Goal: Transaction & Acquisition: Obtain resource

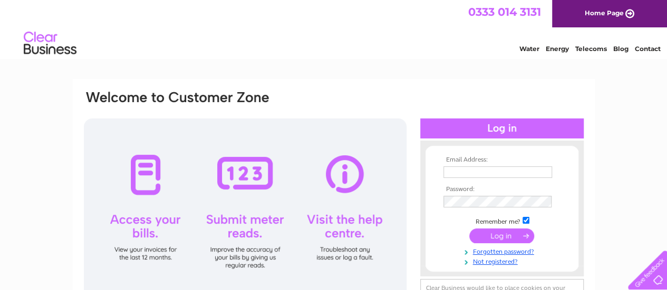
type input "bordercommercial1@gmail.com"
click at [495, 233] on input "submit" at bounding box center [501, 236] width 65 height 15
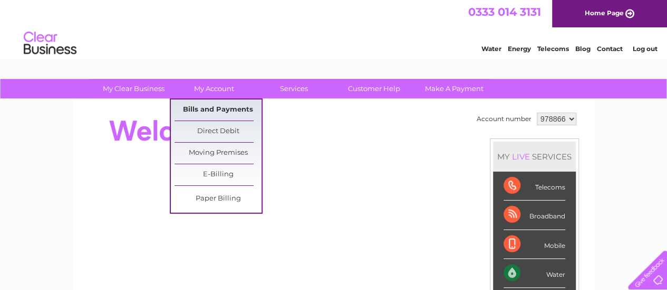
click at [227, 111] on link "Bills and Payments" at bounding box center [217, 110] width 87 height 21
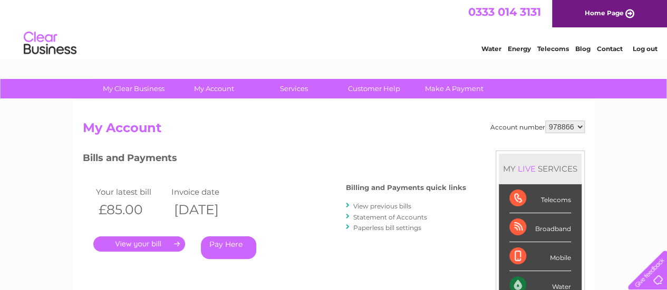
click at [146, 239] on link "." at bounding box center [139, 244] width 92 height 15
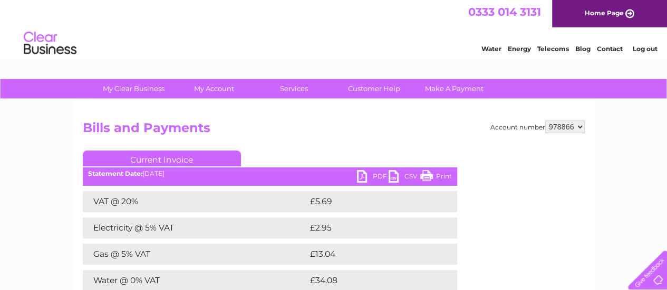
click at [364, 177] on link "PDF" at bounding box center [373, 177] width 32 height 15
click at [385, 91] on link "Customer Help" at bounding box center [373, 88] width 87 height 19
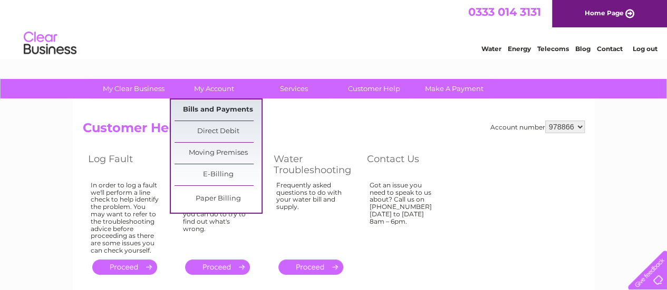
click at [236, 109] on link "Bills and Payments" at bounding box center [217, 110] width 87 height 21
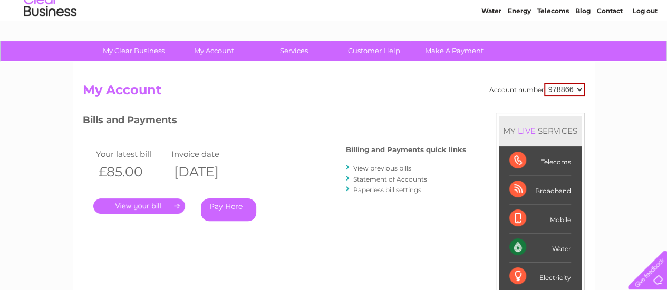
scroll to position [53, 0]
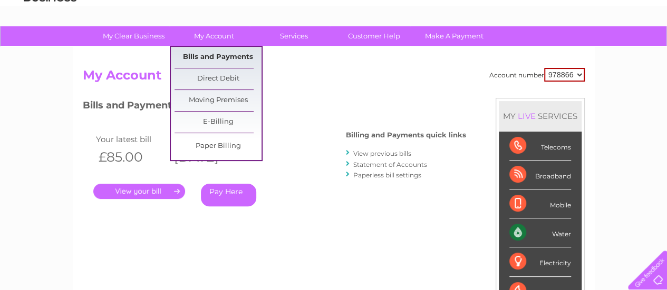
click at [221, 56] on link "Bills and Payments" at bounding box center [217, 57] width 87 height 21
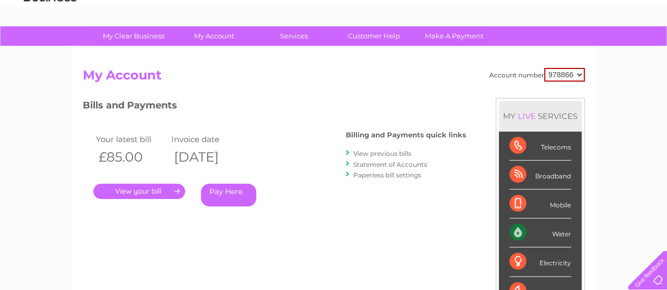
click at [378, 151] on link "View previous bills" at bounding box center [382, 154] width 58 height 8
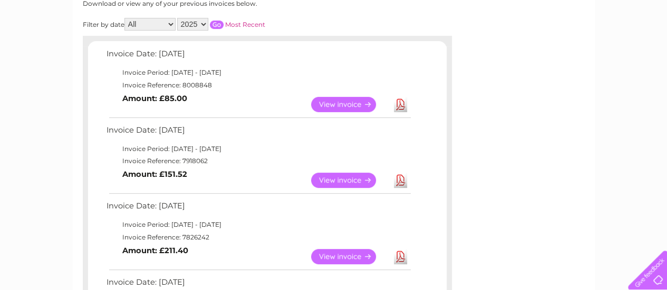
scroll to position [158, 0]
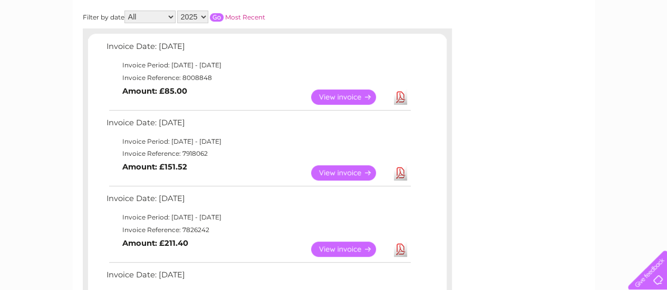
click at [333, 174] on link "View" at bounding box center [349, 172] width 77 height 15
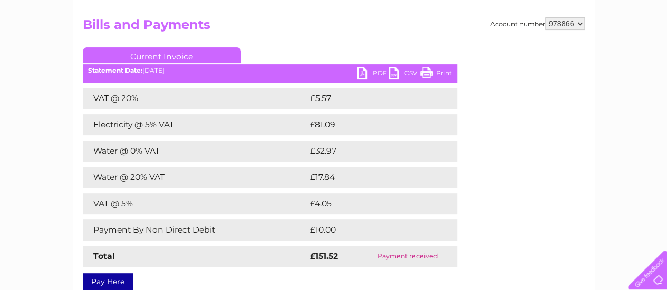
scroll to position [86, 0]
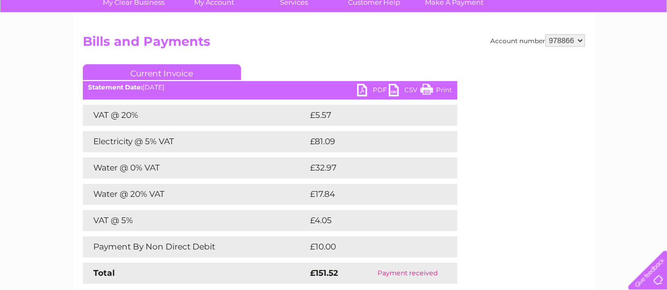
click at [364, 89] on link "PDF" at bounding box center [373, 91] width 32 height 15
click at [361, 91] on link "PDF" at bounding box center [373, 91] width 32 height 15
